Goal: Check status: Check status

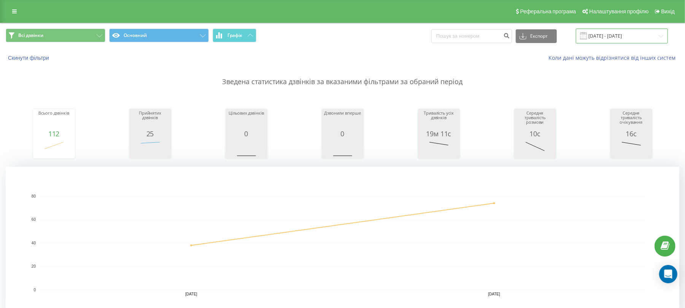
click at [607, 37] on input "[DATE] - [DATE]" at bounding box center [622, 36] width 92 height 15
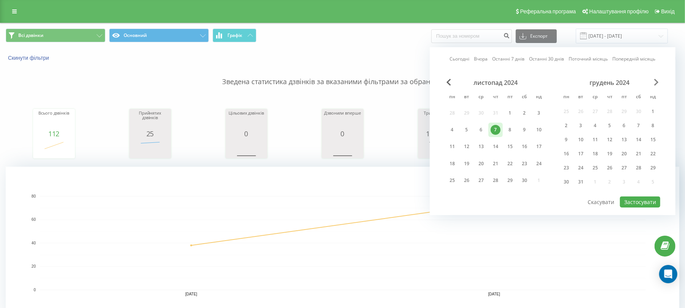
click at [657, 79] on span "Next Month" at bounding box center [656, 82] width 5 height 7
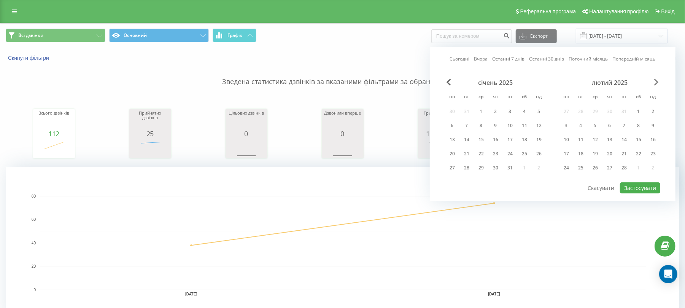
click at [657, 79] on span "Next Month" at bounding box center [656, 82] width 5 height 7
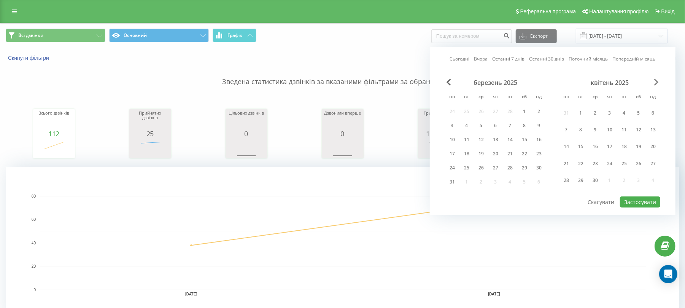
click at [657, 79] on span "Next Month" at bounding box center [656, 82] width 5 height 7
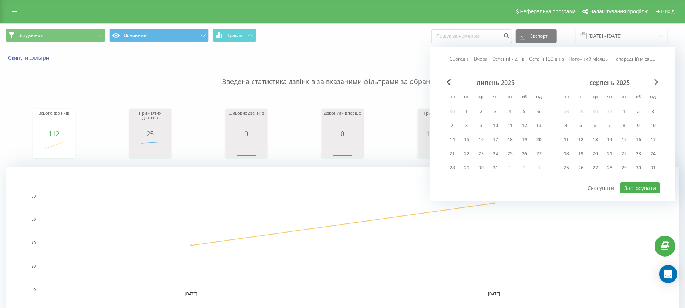
click at [657, 79] on span "Next Month" at bounding box center [656, 82] width 5 height 7
click at [472, 154] on div "23" at bounding box center [466, 153] width 14 height 11
click at [639, 189] on button "Застосувати" at bounding box center [640, 187] width 40 height 11
type input "[DATE] - [DATE]"
